Goal: Task Accomplishment & Management: Manage account settings

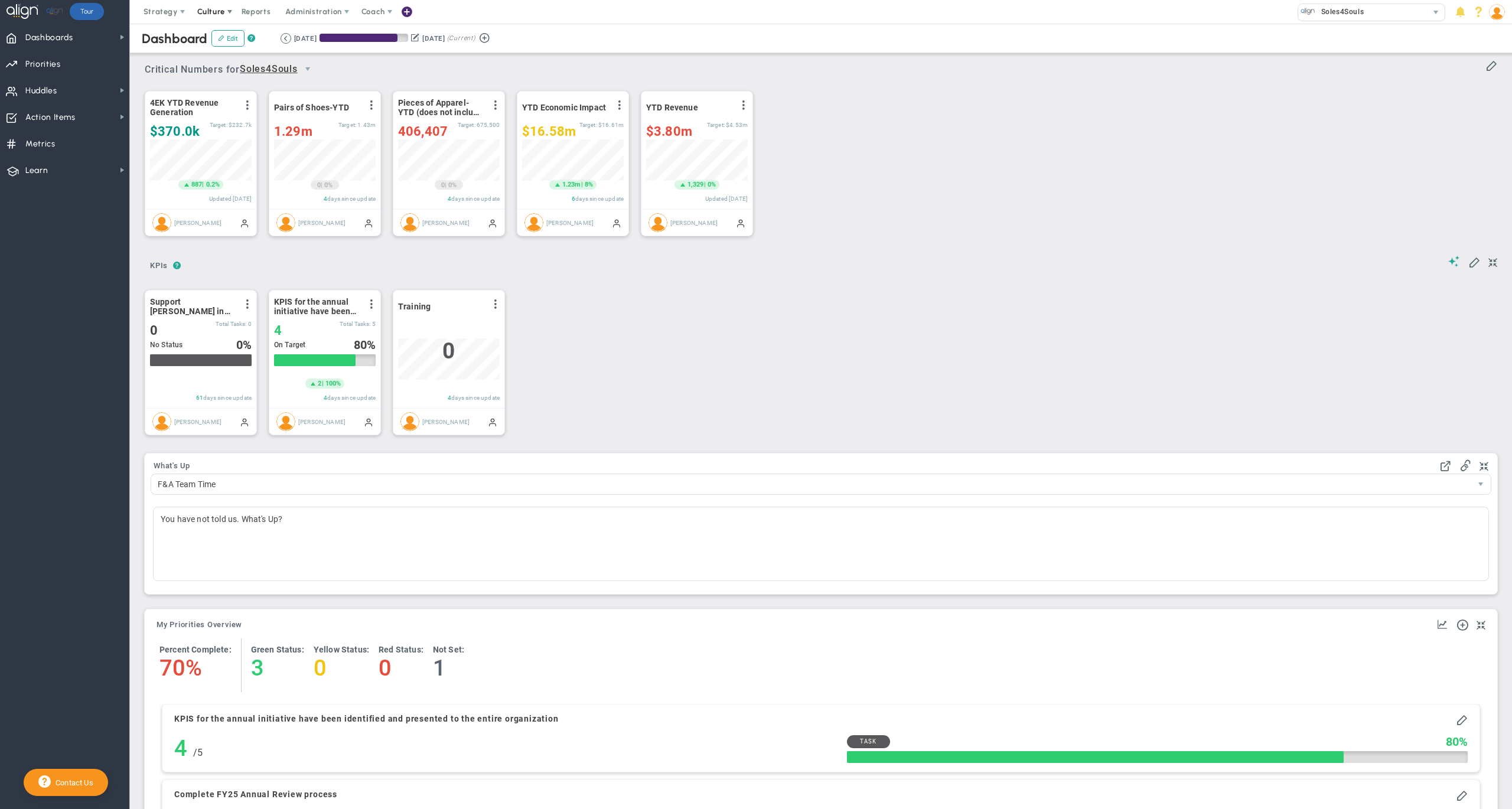
click at [211, 8] on span "Culture" at bounding box center [211, 11] width 28 height 9
click at [228, 39] on span "eNPS" at bounding box center [223, 35] width 20 height 9
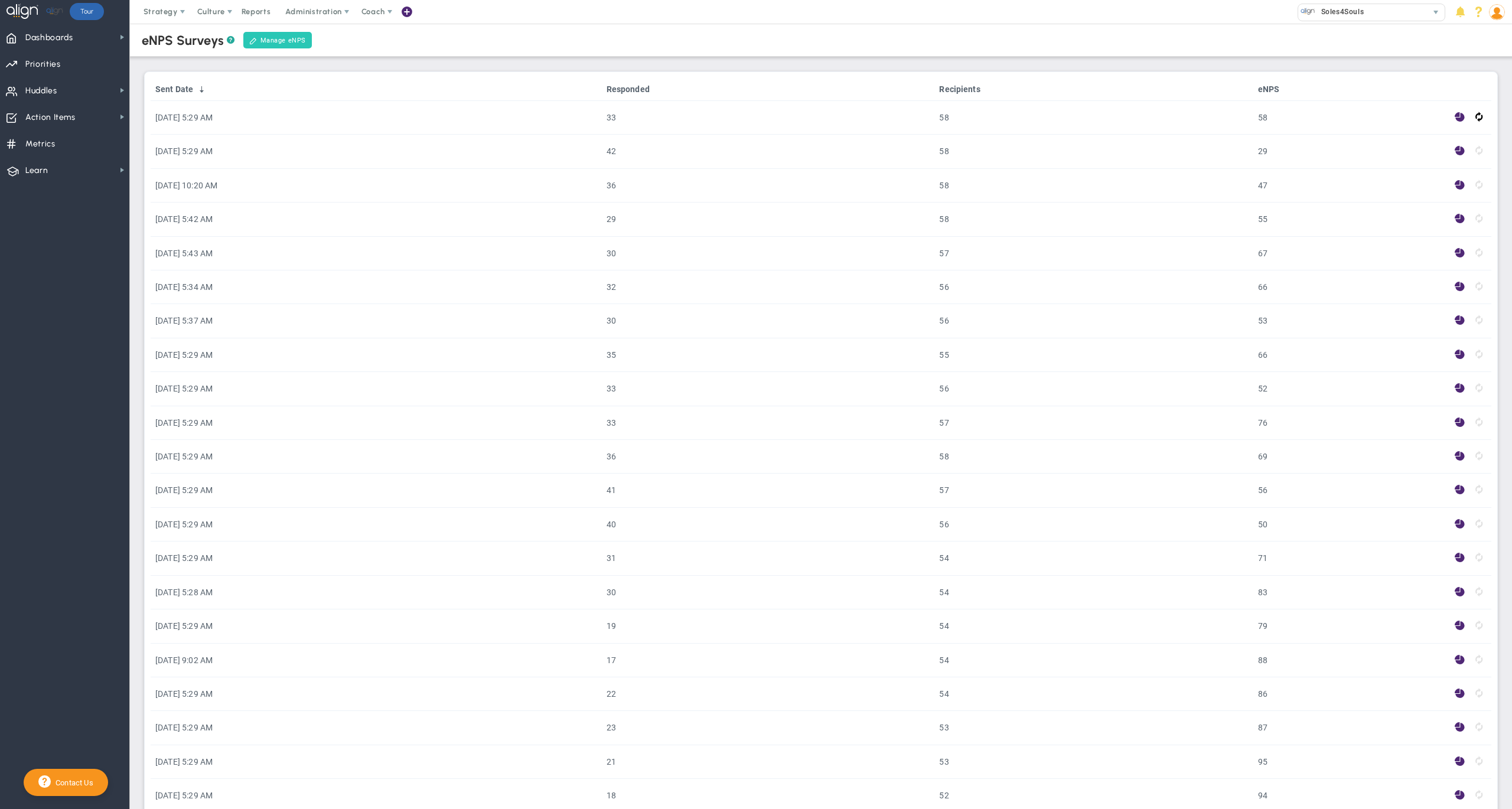
click at [296, 41] on link "Manage eNPS" at bounding box center [277, 40] width 68 height 17
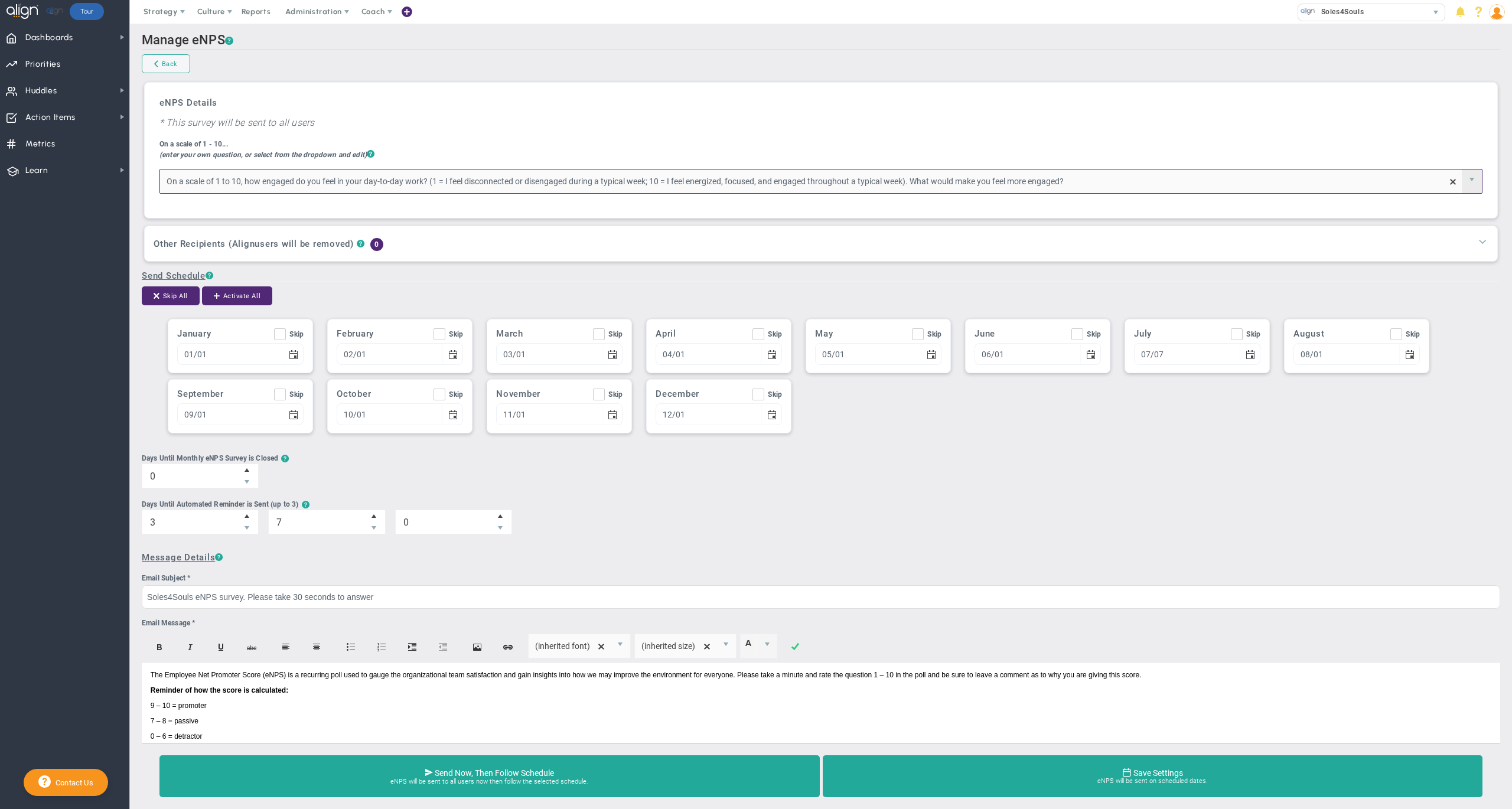
type input "On a scale of 1 to 10, how engaged do you feel in your day-to-day work? (1 = I …"
click at [1477, 242] on span at bounding box center [1483, 241] width 12 height 12
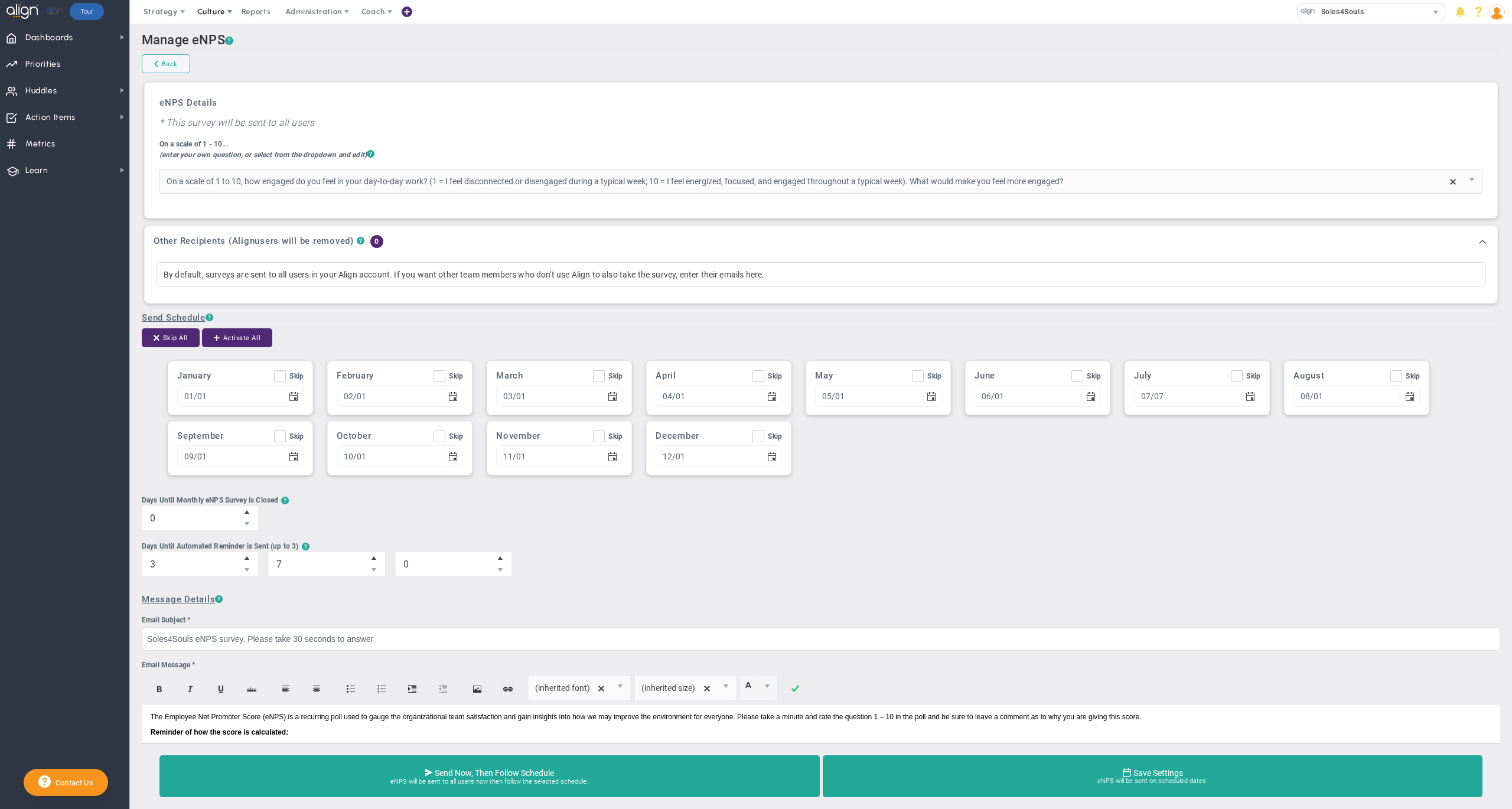
click at [197, 10] on span "Culture" at bounding box center [211, 11] width 28 height 9
click at [234, 31] on span "eNPS" at bounding box center [223, 35] width 20 height 9
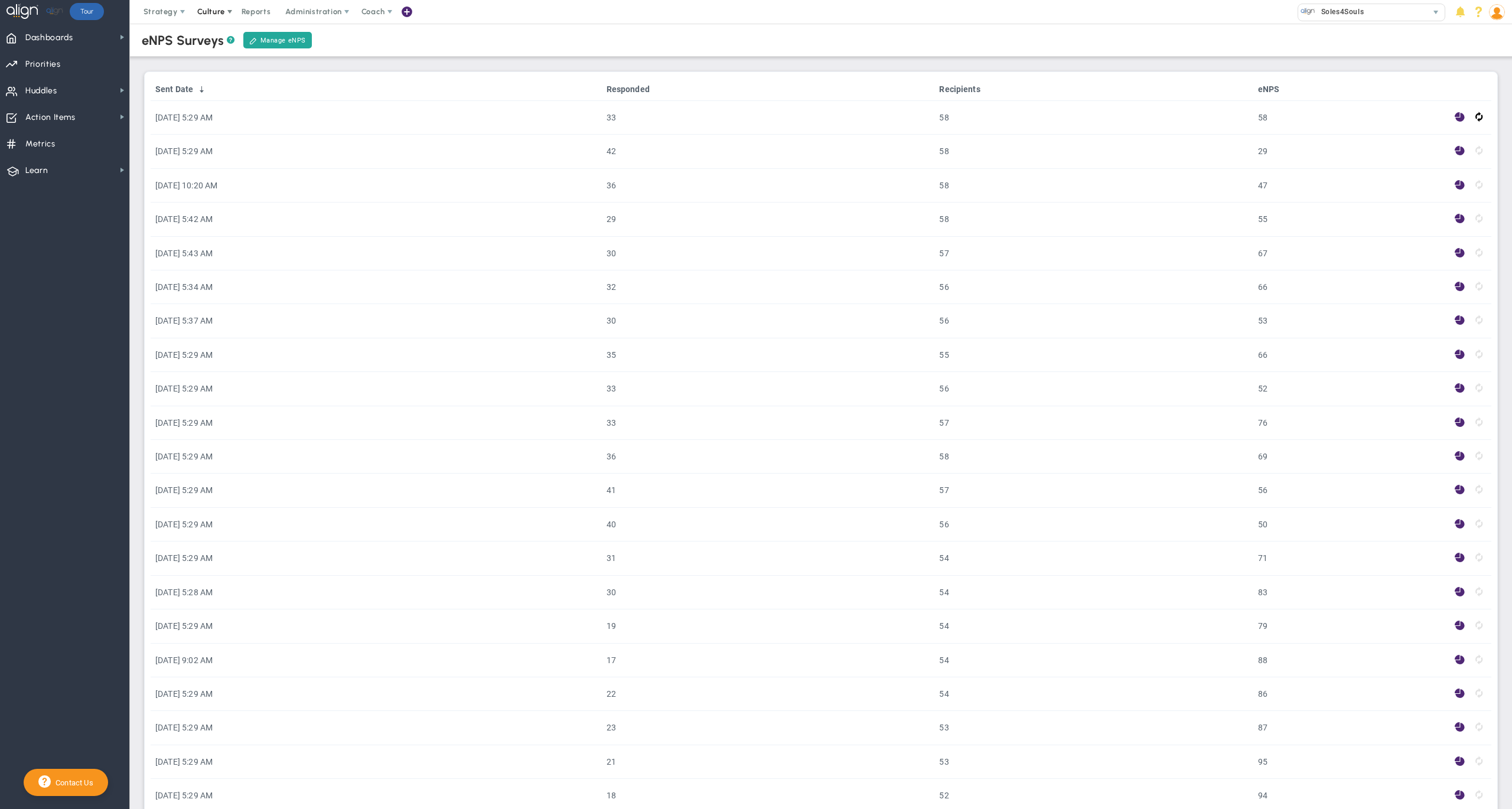
click at [213, 10] on span "Culture" at bounding box center [211, 11] width 28 height 9
click at [310, 38] on link "Manage eNPS" at bounding box center [277, 40] width 68 height 17
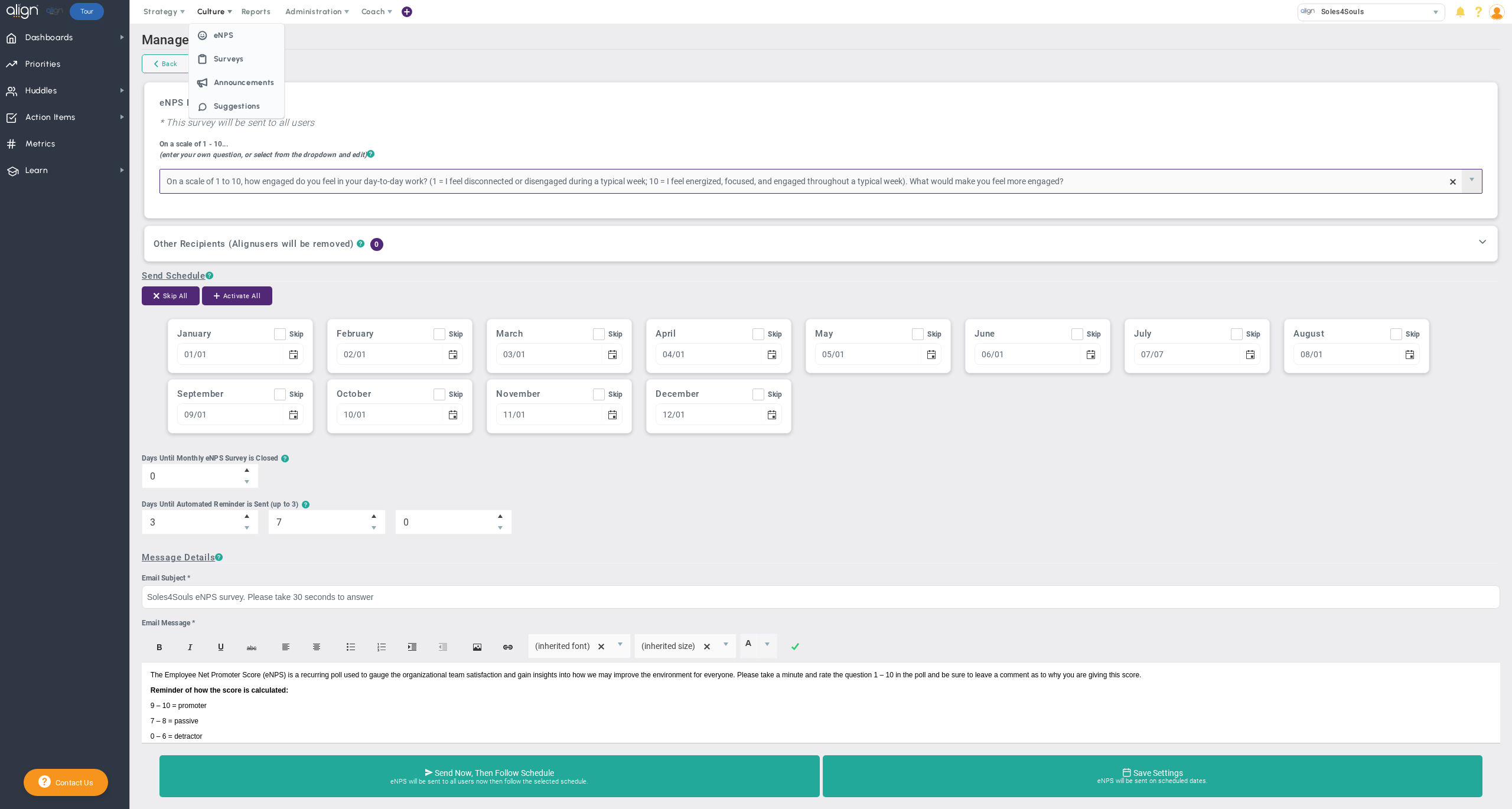
type input "On a scale of 1 to 10, how engaged do you feel in your day-to-day work? (1 = I …"
click at [214, 17] on span "Culture" at bounding box center [211, 12] width 47 height 24
click at [208, 17] on span "Culture" at bounding box center [211, 12] width 47 height 24
click at [227, 36] on span "eNPS" at bounding box center [223, 35] width 20 height 9
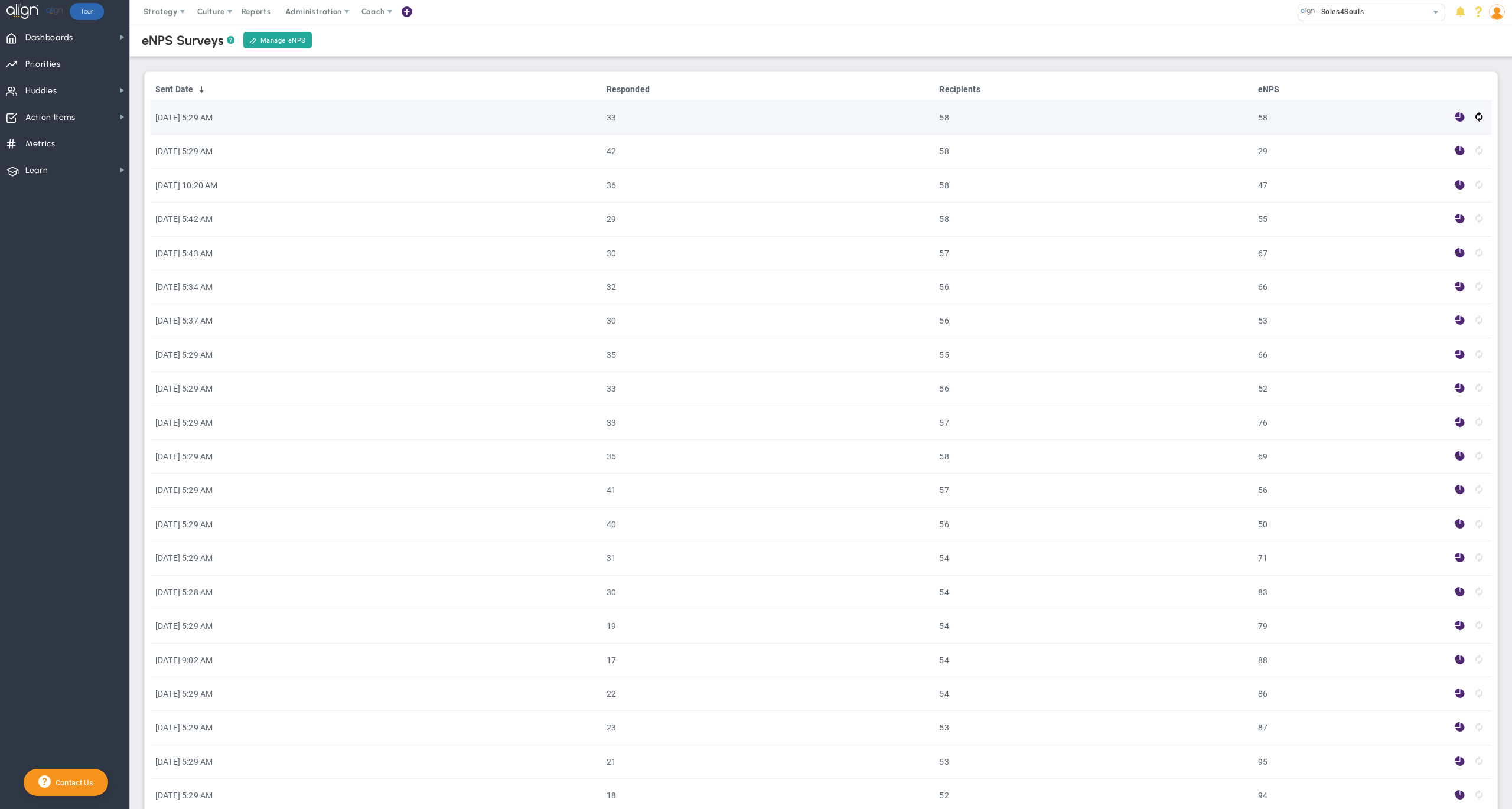
click at [1455, 117] on span at bounding box center [1460, 117] width 10 height 14
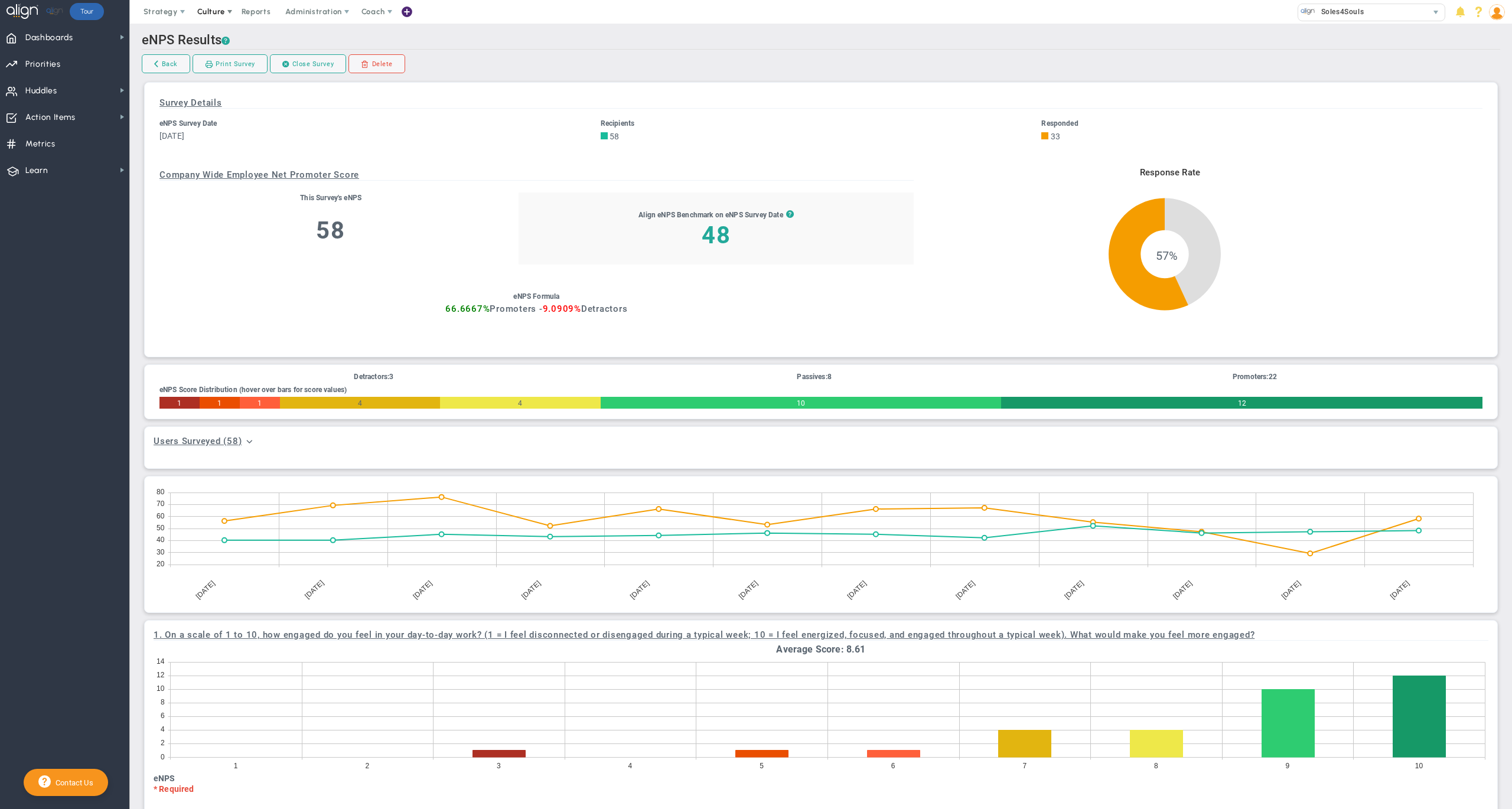
click at [215, 20] on span "Culture" at bounding box center [211, 12] width 47 height 24
click at [224, 52] on span "Surveys" at bounding box center [237, 59] width 95 height 24
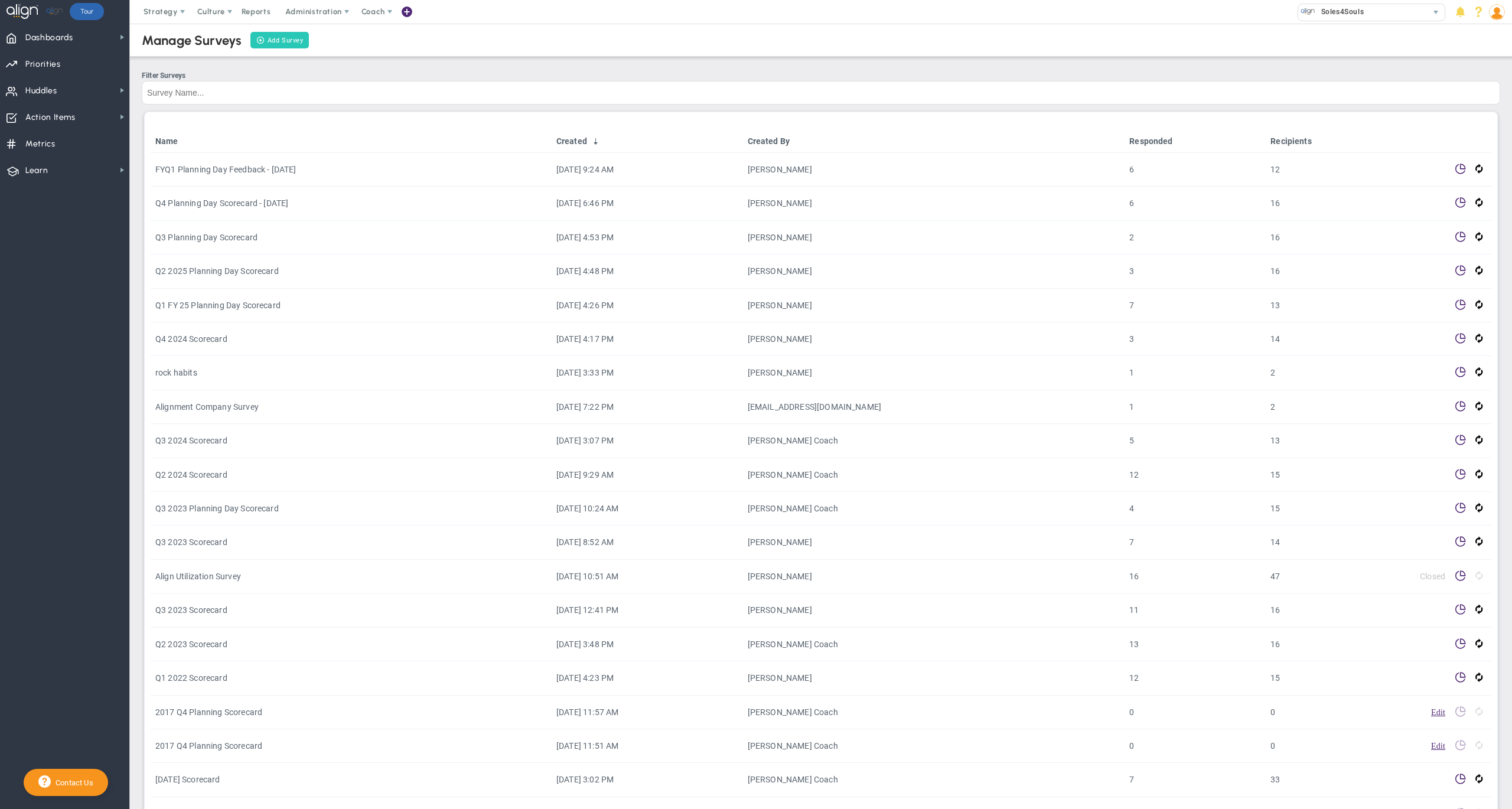
click at [281, 43] on link "Add Survey" at bounding box center [280, 40] width 59 height 17
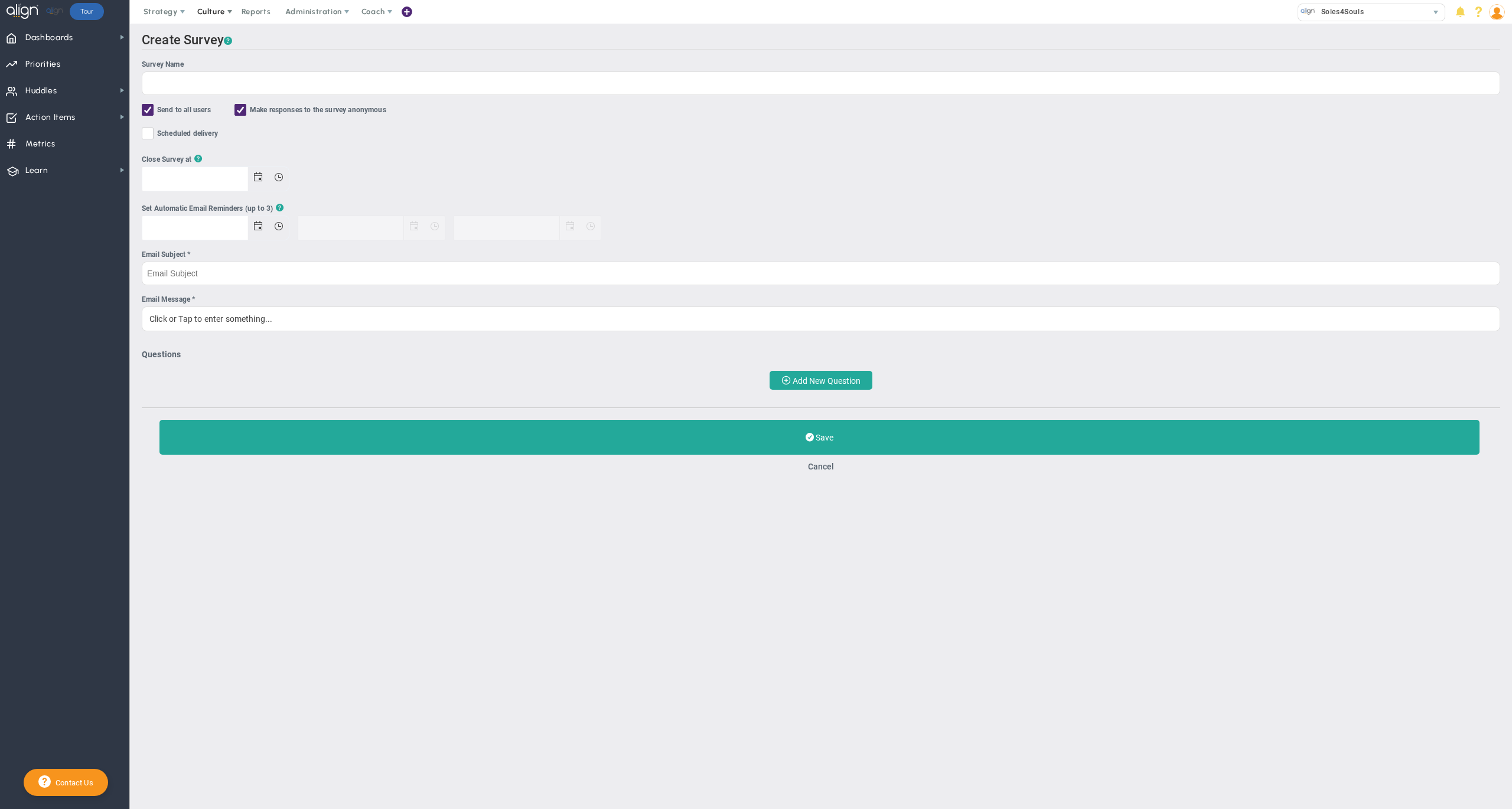
click at [209, 8] on span "Culture" at bounding box center [211, 11] width 28 height 9
click at [223, 31] on span "eNPS" at bounding box center [223, 35] width 20 height 9
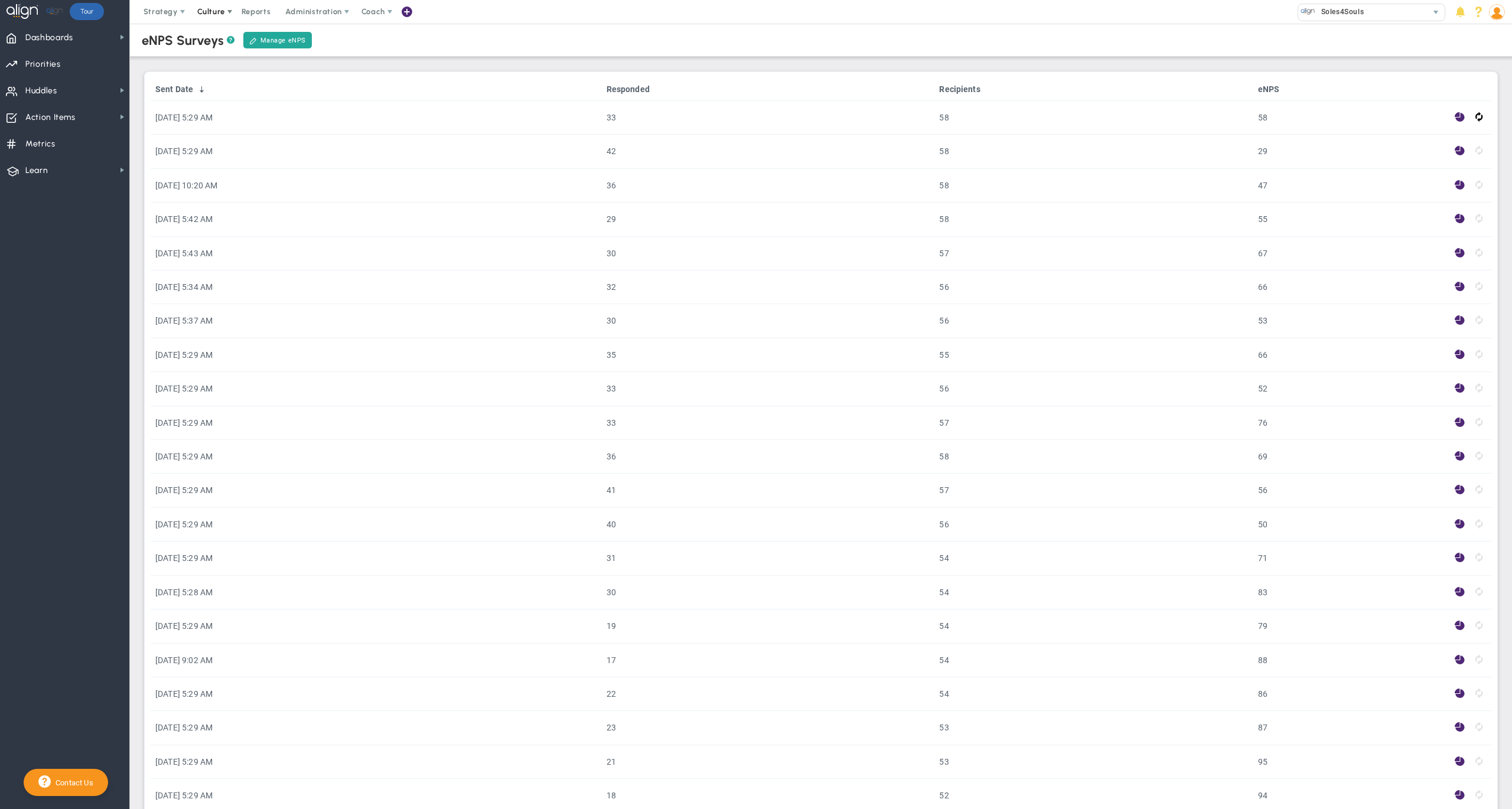
click at [217, 17] on span "Culture" at bounding box center [211, 12] width 47 height 24
click at [219, 56] on span "Surveys" at bounding box center [229, 58] width 31 height 9
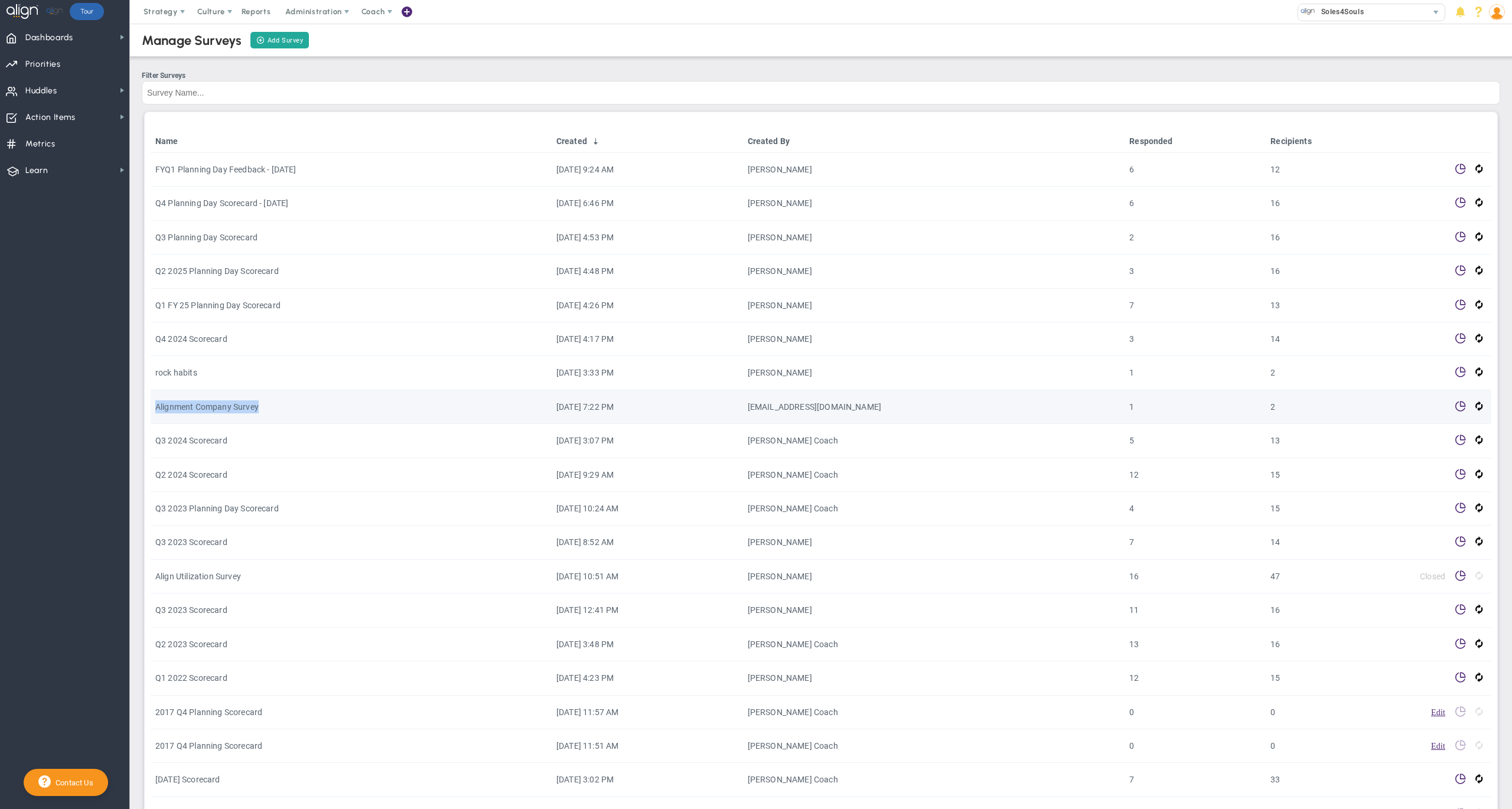
drag, startPoint x: 268, startPoint y: 406, endPoint x: 156, endPoint y: 404, distance: 112.0
click at [156, 404] on td "Alignment Company Survey" at bounding box center [351, 407] width 401 height 33
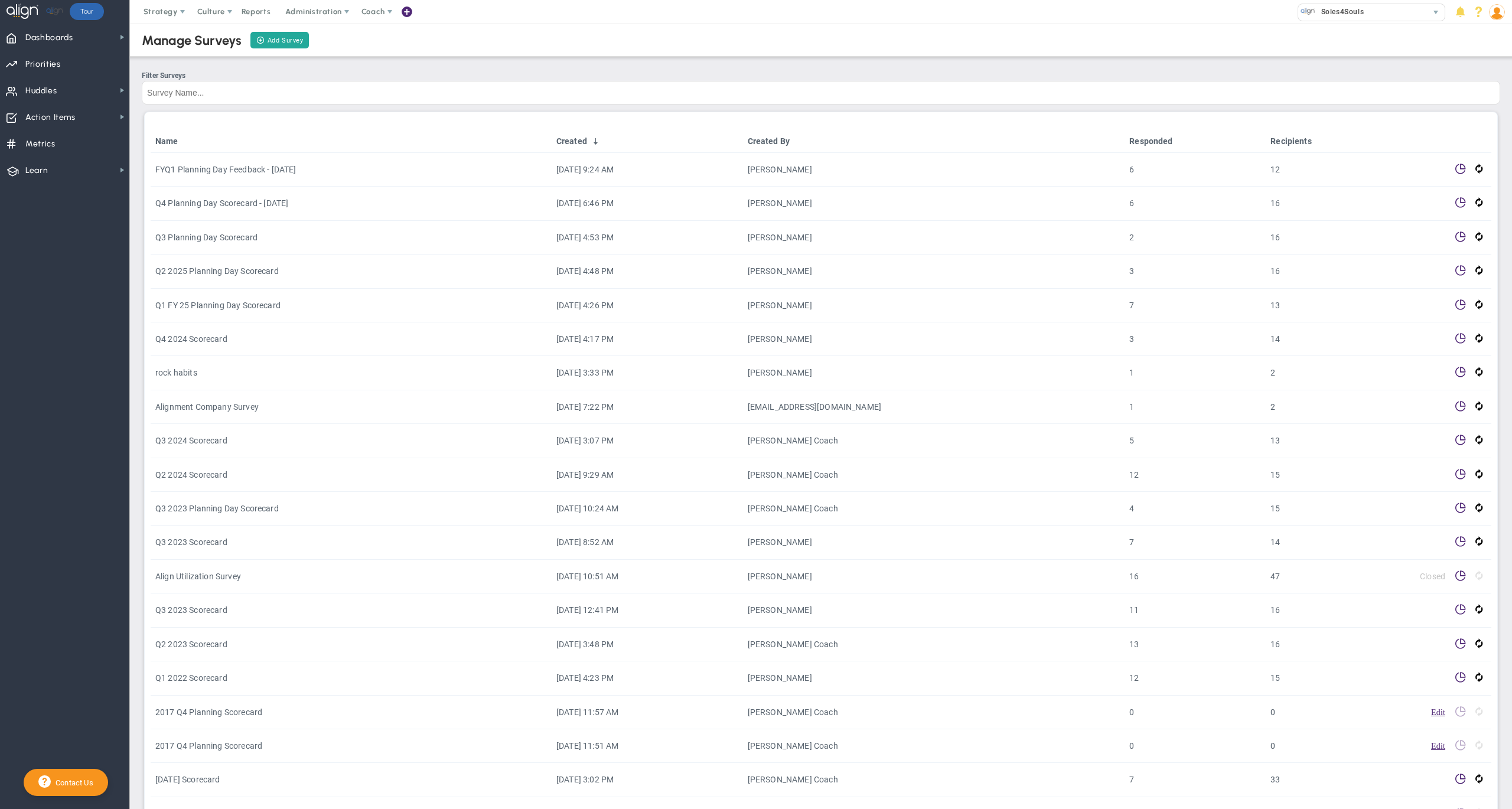
click at [289, 123] on div "Name Created Created By Responded Recipients FYQ1 Planning Day Feedback - [DATE…" at bounding box center [820, 522] width 1354 height 822
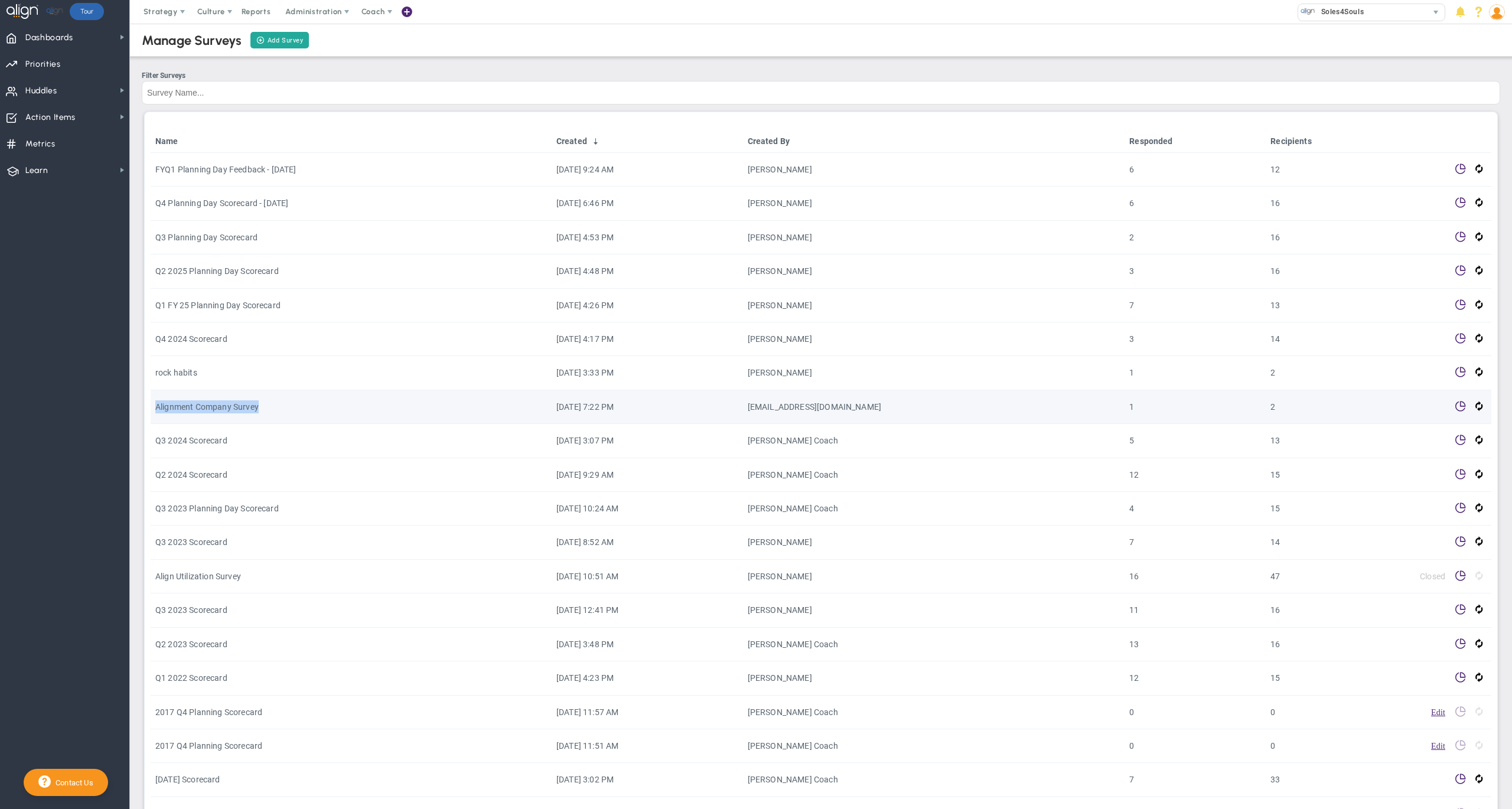
drag, startPoint x: 277, startPoint y: 408, endPoint x: 155, endPoint y: 409, distance: 122.0
click at [155, 409] on td "Alignment Company Survey" at bounding box center [351, 407] width 401 height 33
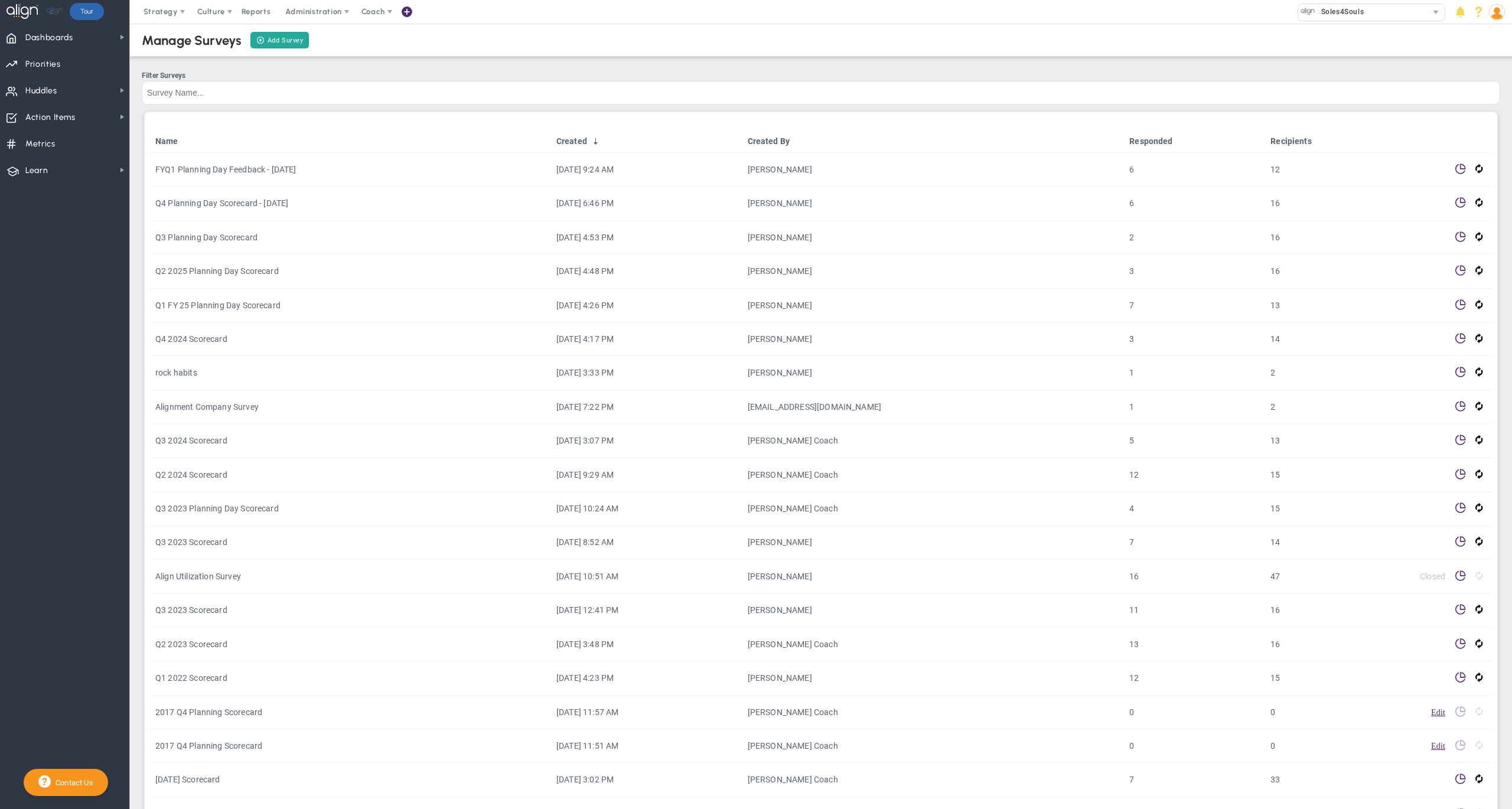
click at [190, 61] on div "Manage Surveys Add Survey Filter Surveys Name Created Created By Responded Reci…" at bounding box center [820, 477] width 1359 height 912
click at [163, 8] on span "Strategy" at bounding box center [161, 11] width 34 height 9
click at [200, 60] on span "Alignment Checklist" at bounding box center [199, 59] width 127 height 24
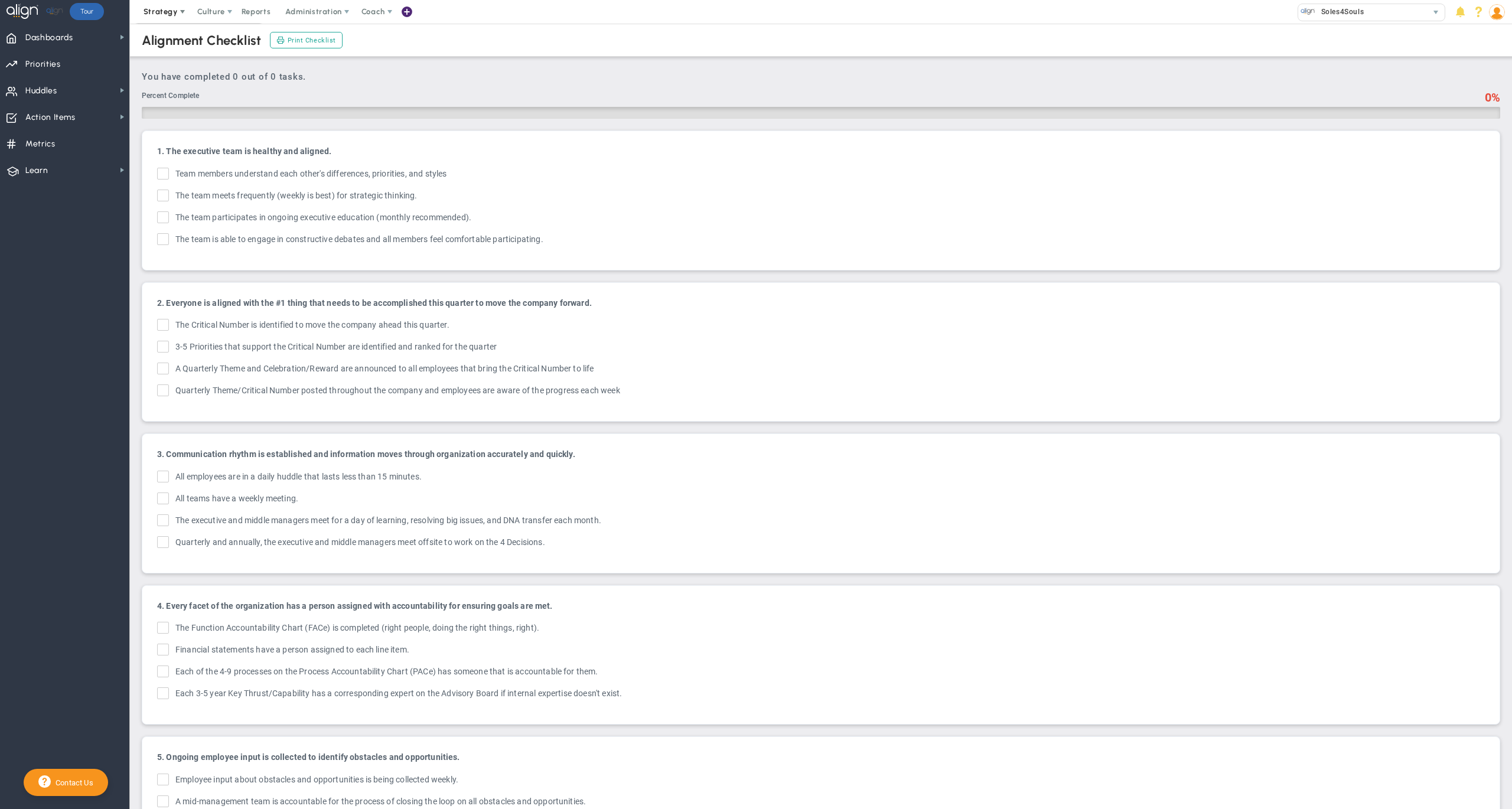
checkbox input "true"
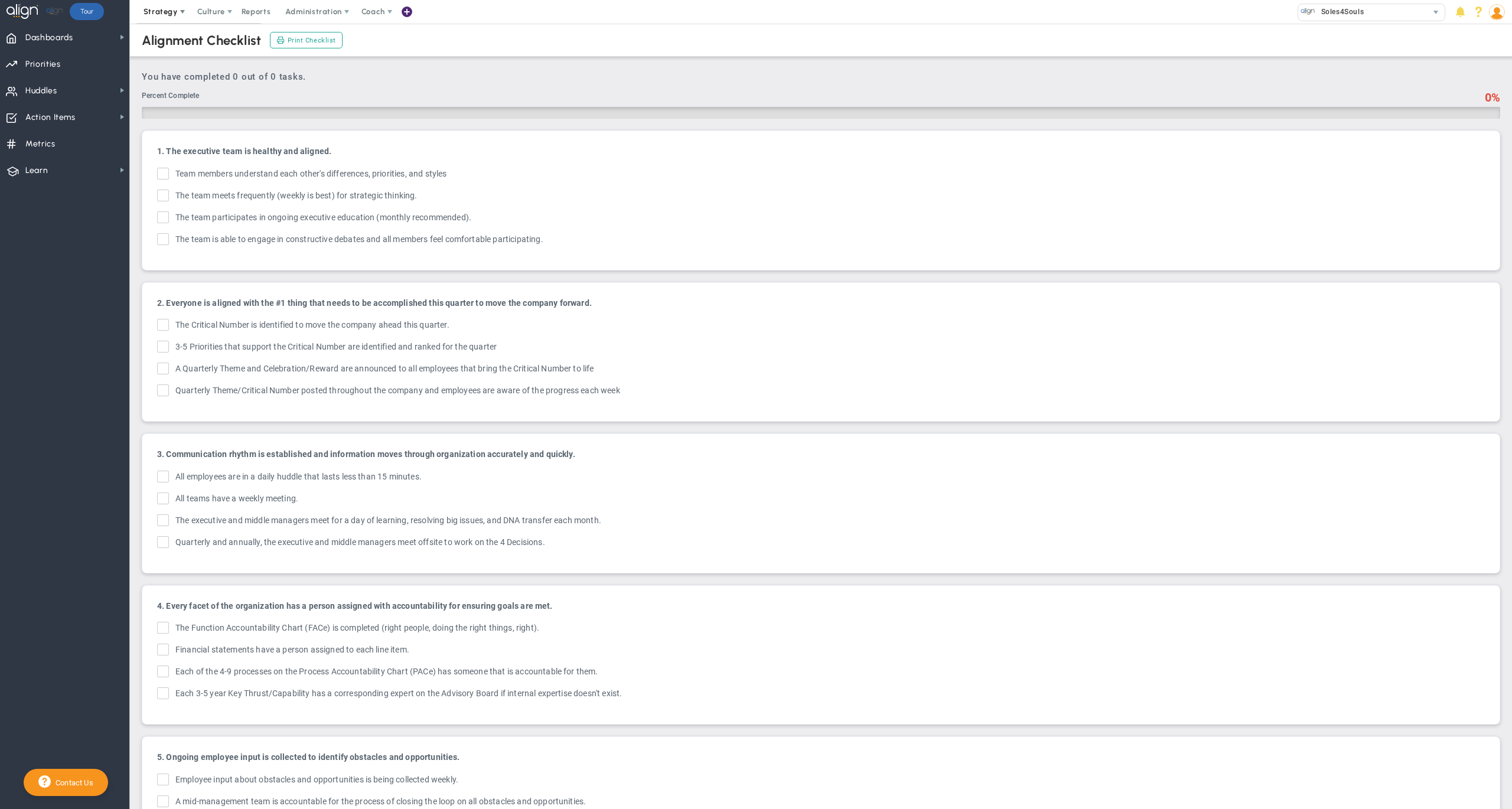
checkbox input "true"
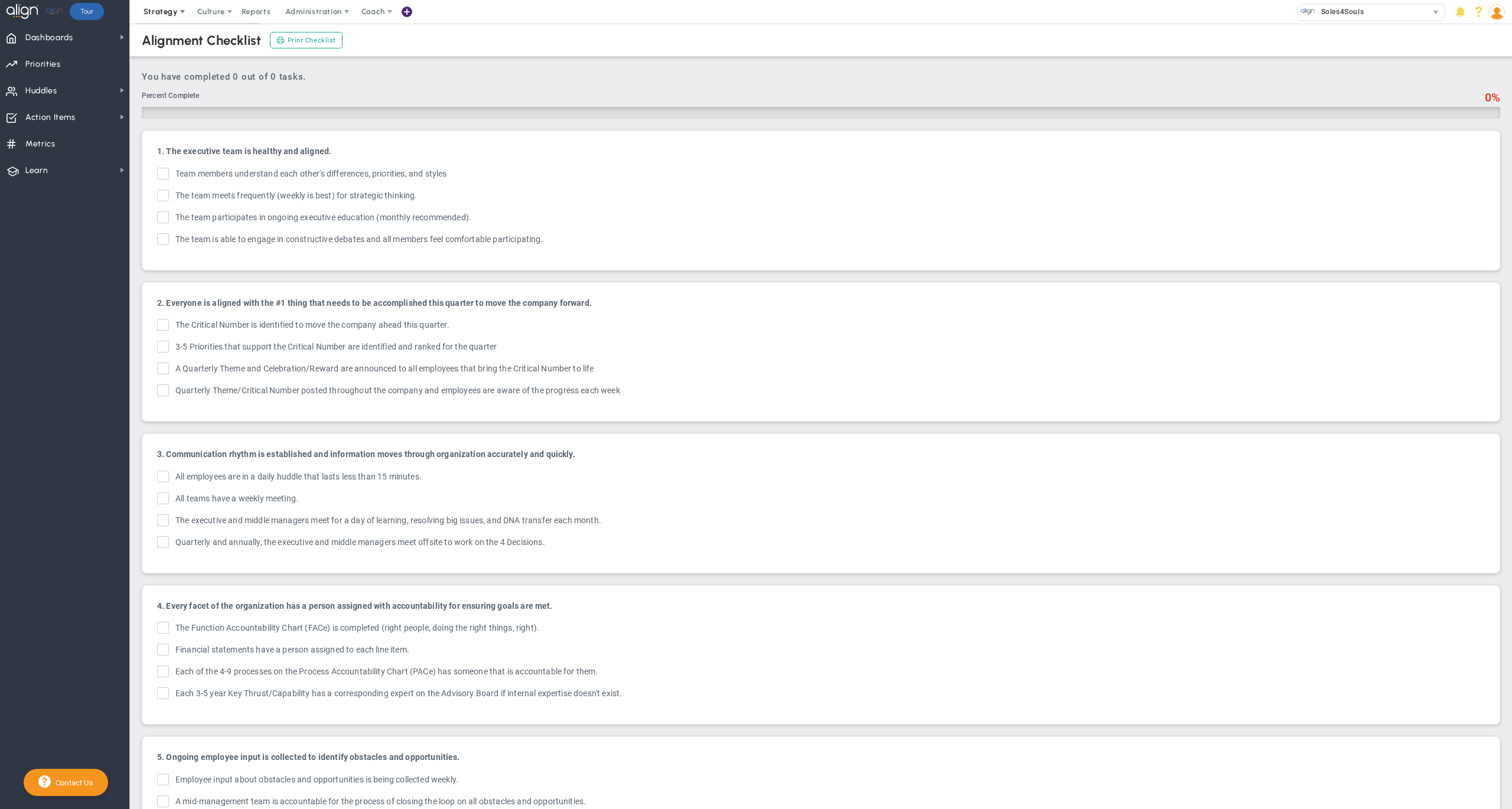
checkbox input "true"
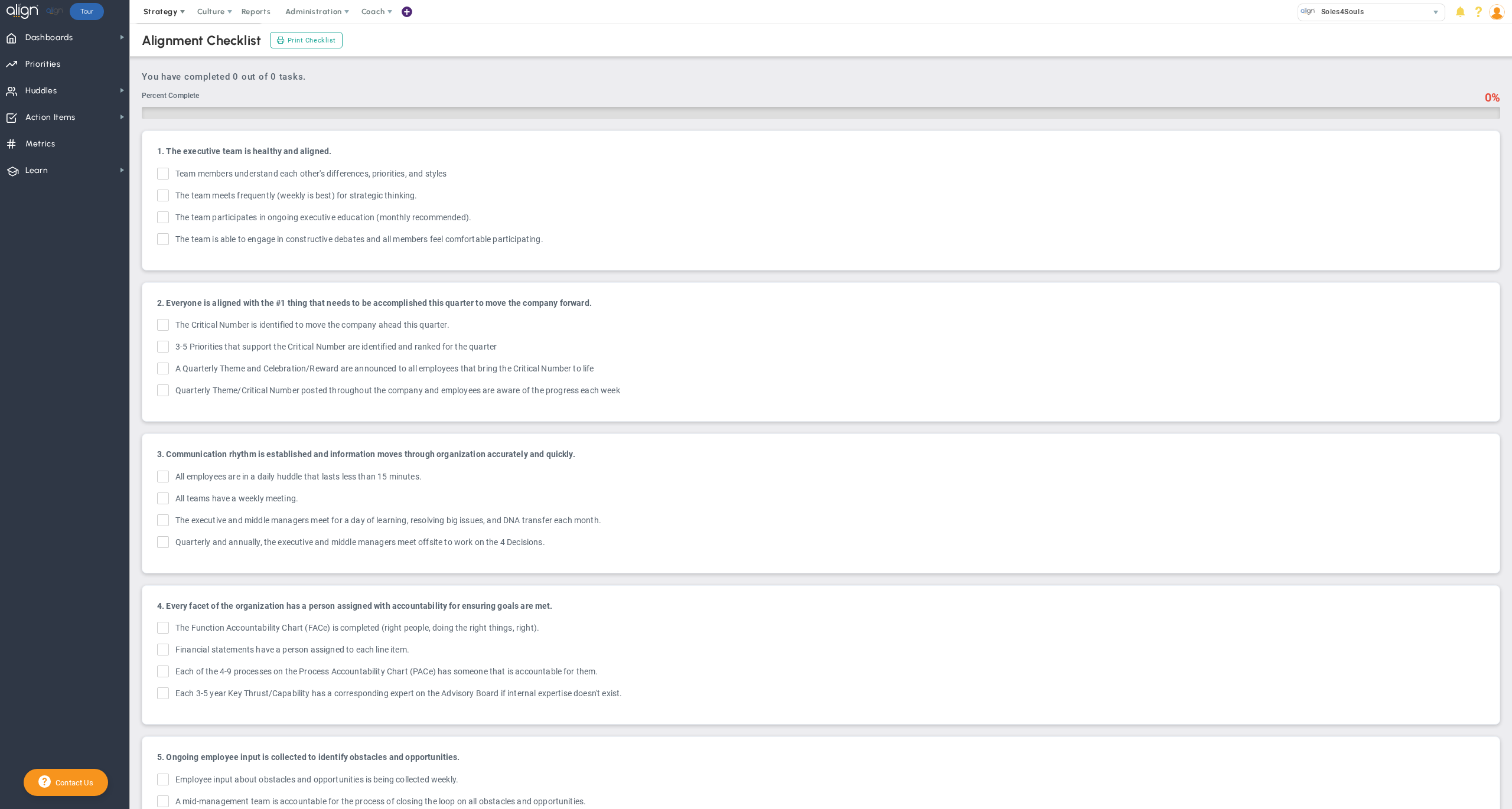
checkbox input "true"
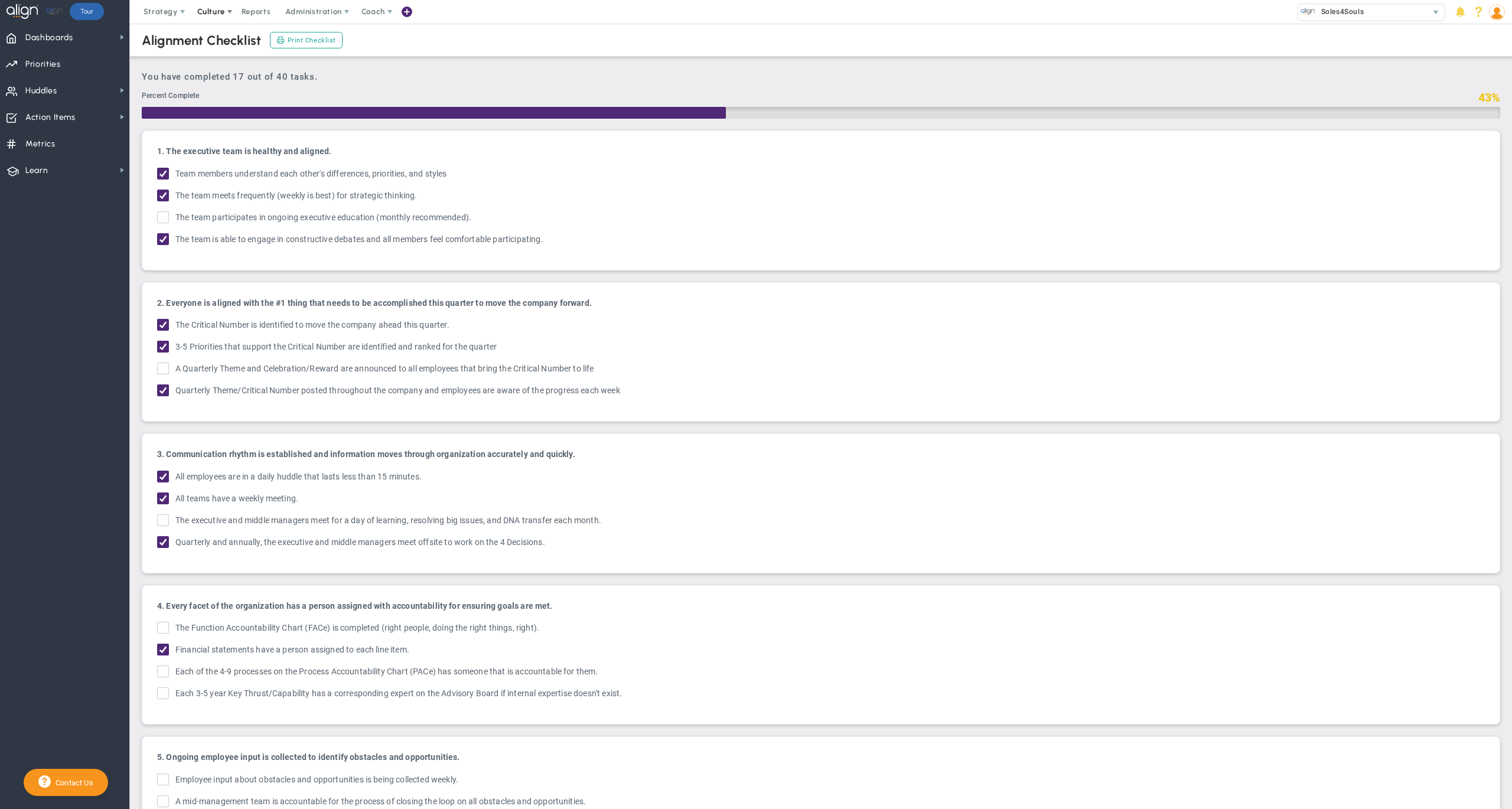
click at [209, 14] on span "Culture" at bounding box center [211, 11] width 28 height 9
click at [230, 59] on span "Surveys" at bounding box center [229, 58] width 31 height 9
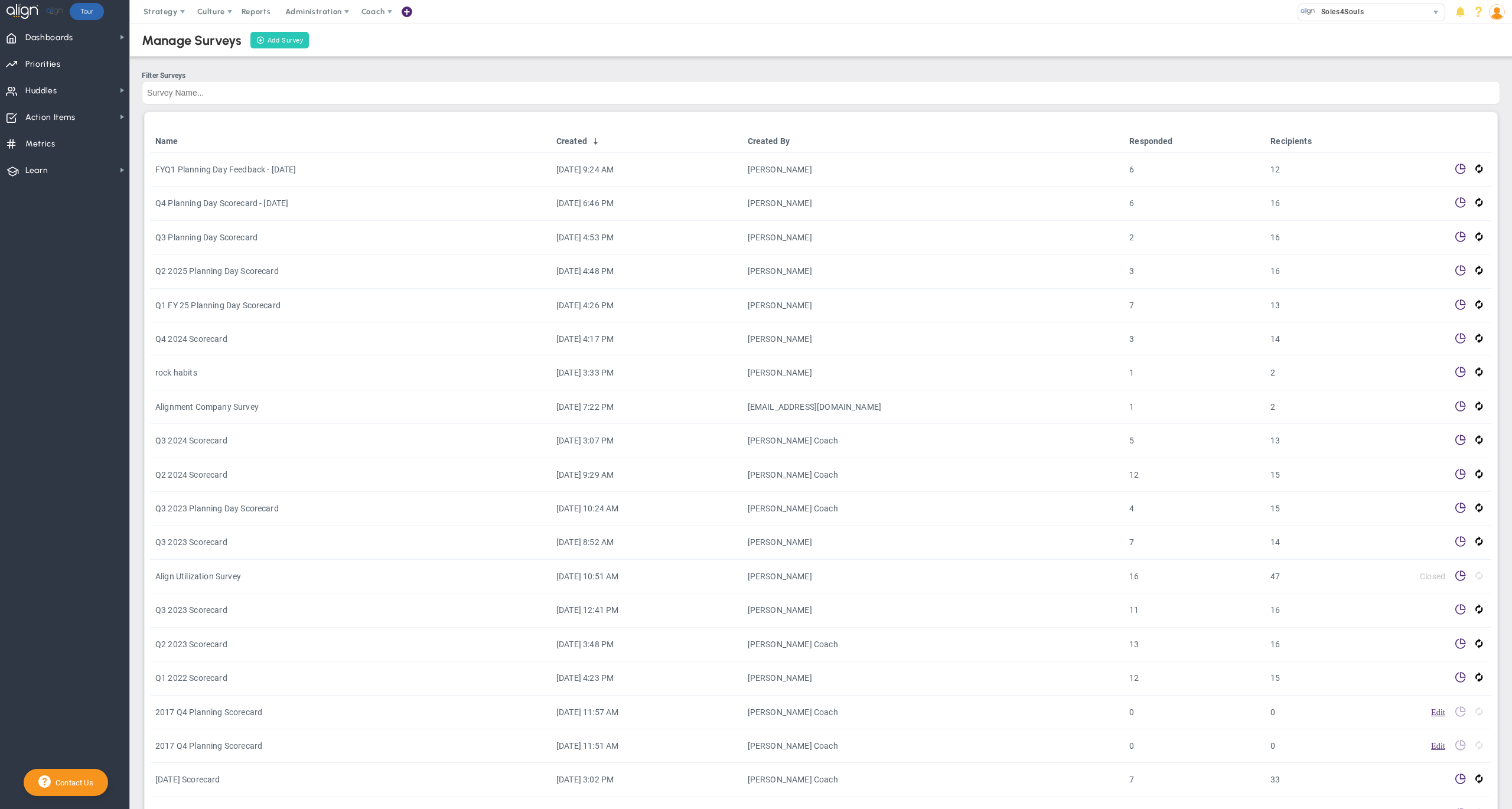
click at [286, 41] on link "Add Survey" at bounding box center [280, 40] width 59 height 17
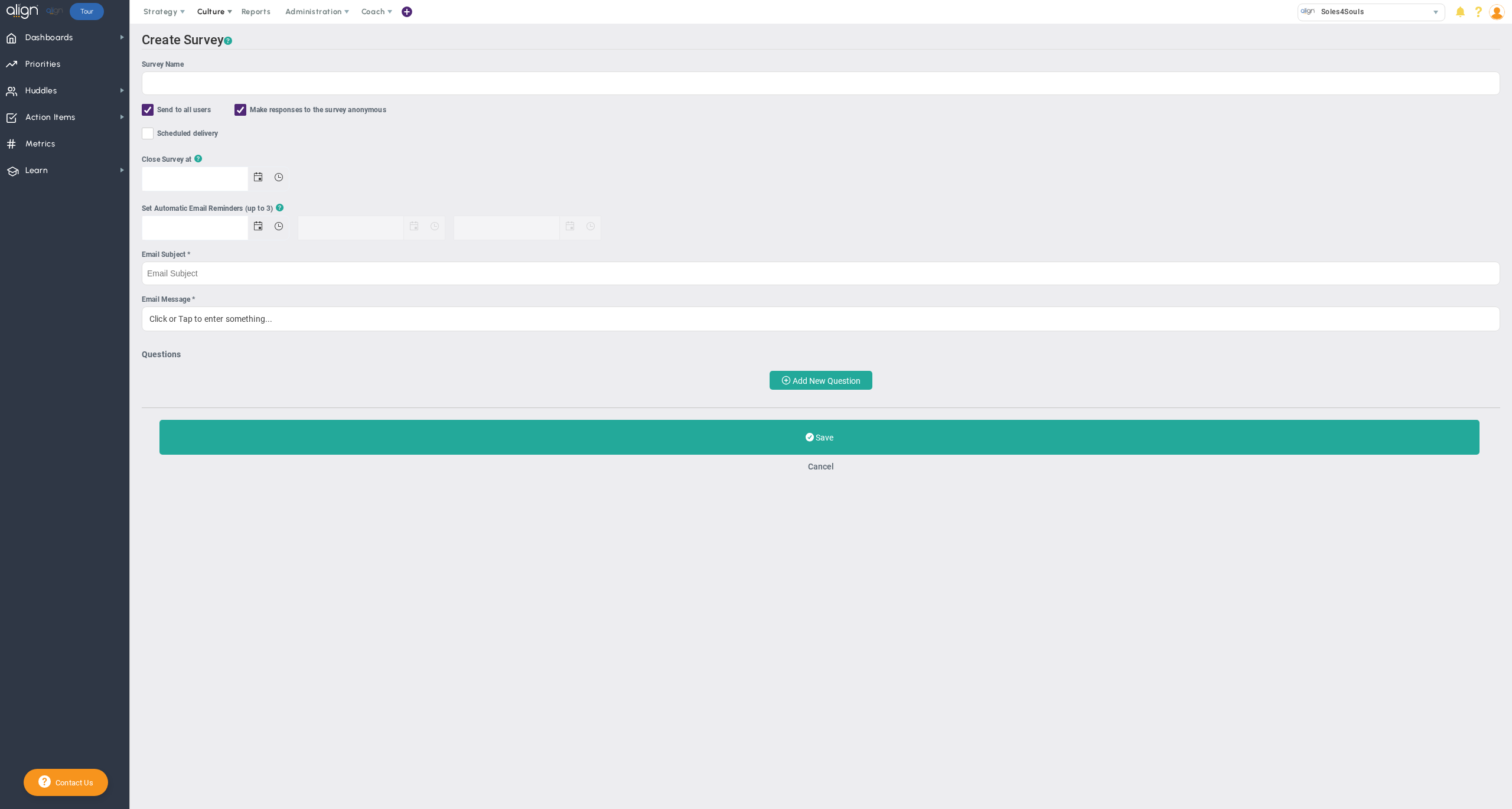
click at [213, 10] on span "Culture" at bounding box center [211, 11] width 28 height 9
click at [231, 33] on span "eNPS" at bounding box center [223, 35] width 20 height 9
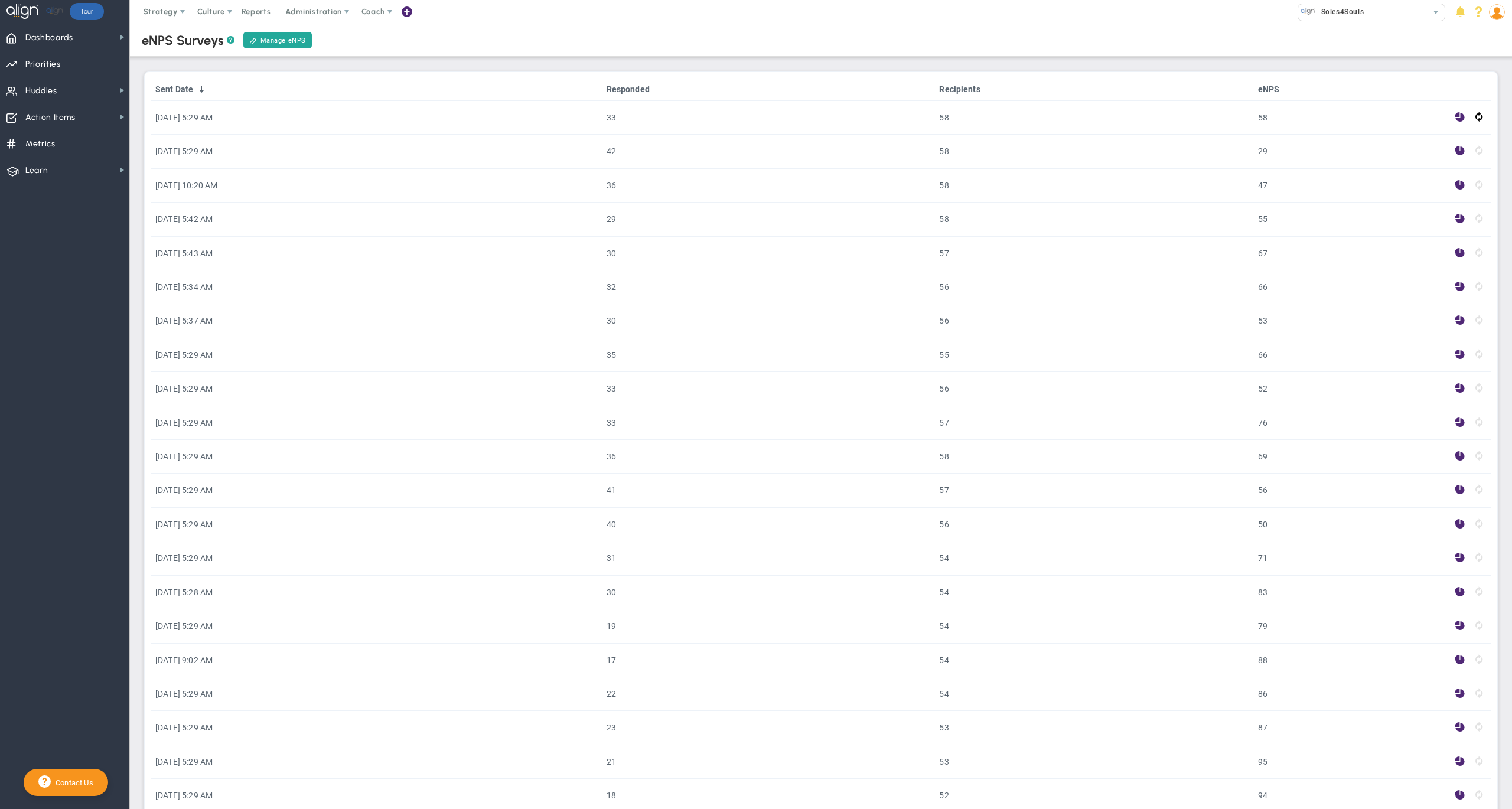
click at [1495, 17] on img at bounding box center [1497, 12] width 16 height 16
click at [1485, 140] on span "Sign Out" at bounding box center [1460, 130] width 95 height 24
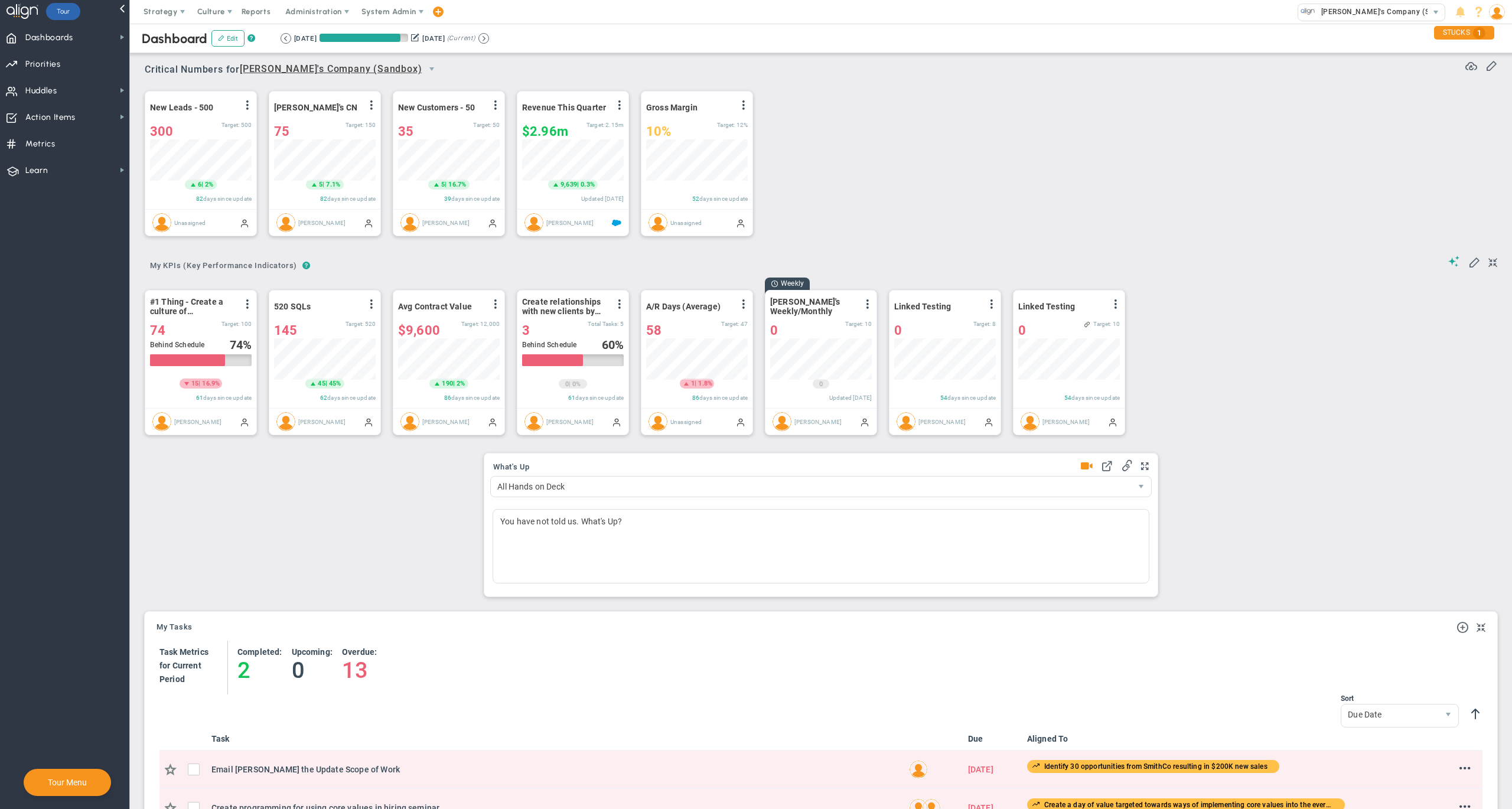
click at [1277, 128] on div "New Leads - 500 View Historical Graph Edit Make "No Change" Update Add Past Upd…" at bounding box center [816, 164] width 1367 height 166
